Goal: Task Accomplishment & Management: Use online tool/utility

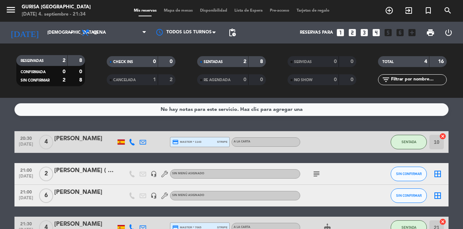
scroll to position [11, 0]
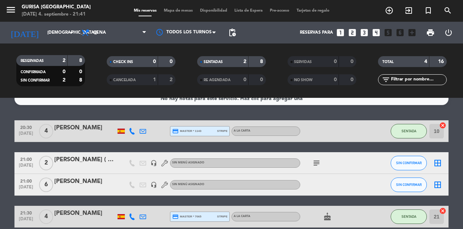
click at [316, 163] on icon "subject" at bounding box center [316, 162] width 9 height 9
click at [316, 164] on icon "subject" at bounding box center [316, 162] width 9 height 9
click at [407, 167] on button "SIN CONFIRMAR" at bounding box center [409, 163] width 36 height 14
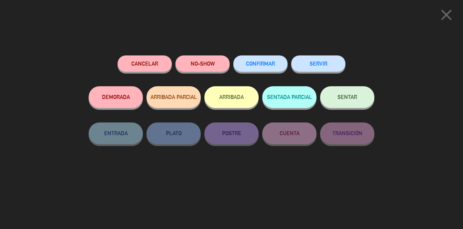
click at [355, 99] on span "SENTAR" at bounding box center [347, 97] width 20 height 6
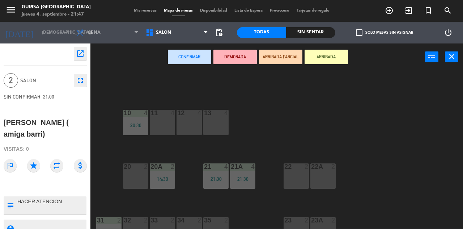
click at [450, 58] on icon "close" at bounding box center [451, 56] width 9 height 9
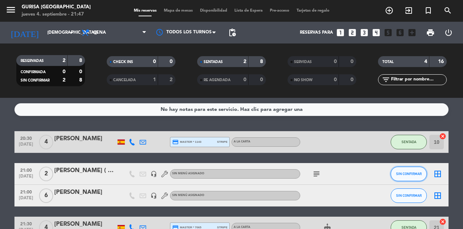
click at [411, 179] on button "SIN CONFIRMAR" at bounding box center [409, 173] width 36 height 14
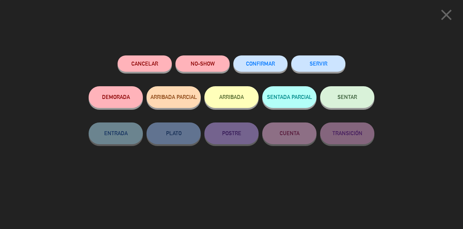
click at [357, 102] on button "SENTAR" at bounding box center [347, 97] width 54 height 22
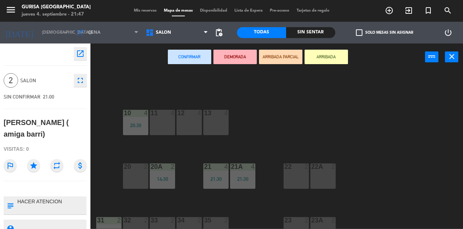
click at [209, 123] on div "13 4" at bounding box center [215, 122] width 25 height 25
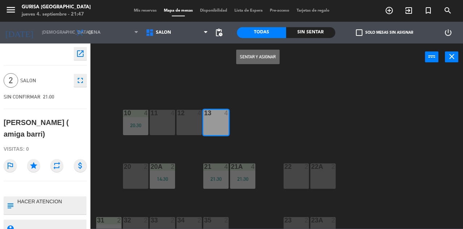
click at [263, 61] on button "Sentar y Asignar" at bounding box center [257, 57] width 43 height 14
